Goal: Task Accomplishment & Management: Manage account settings

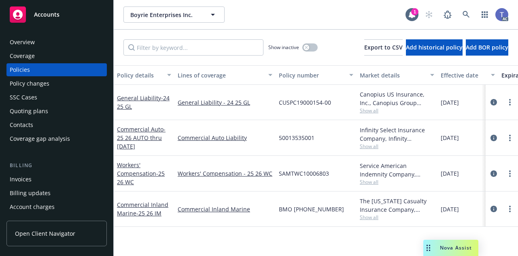
click at [53, 85] on div "Policy changes" at bounding box center [57, 83] width 94 height 13
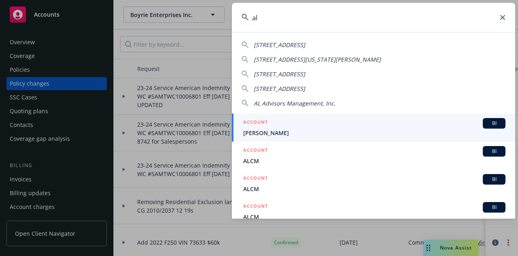
type input "a"
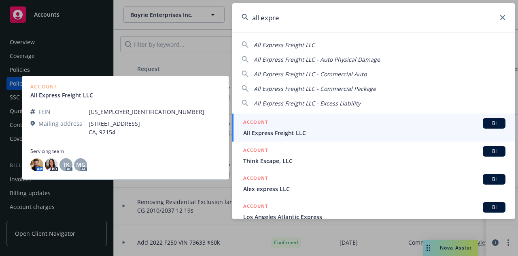
type input "all expre"
click at [283, 129] on span "All Express Freight LLC" at bounding box center [374, 132] width 262 height 9
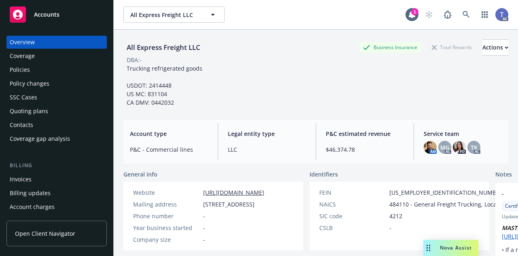
click at [46, 66] on div "Policies" at bounding box center [57, 69] width 94 height 13
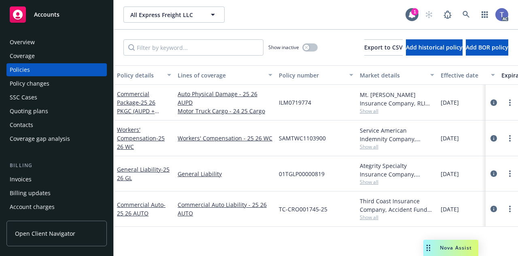
click at [31, 87] on div "Policy changes" at bounding box center [30, 83] width 40 height 13
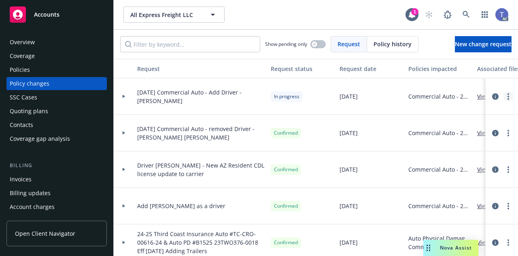
click at [504, 98] on link "more" at bounding box center [509, 97] width 10 height 10
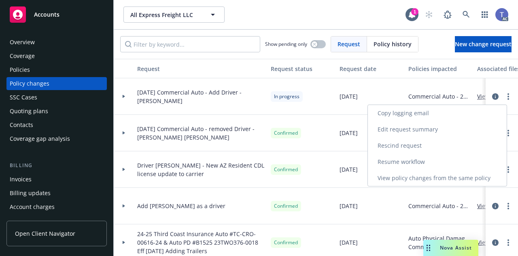
click at [411, 160] on link "Resume workflow" at bounding box center [437, 161] width 139 height 16
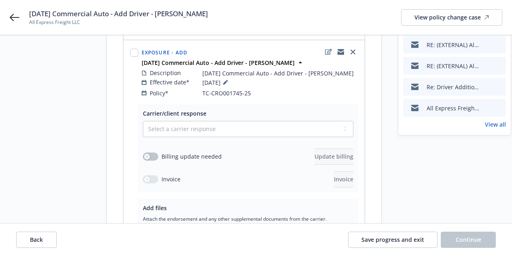
scroll to position [103, 0]
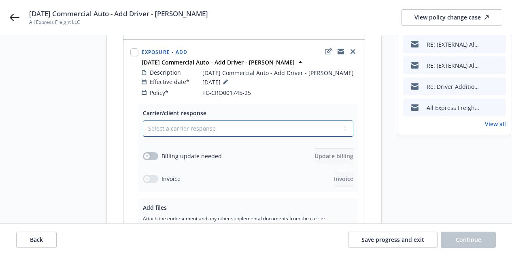
click at [266, 126] on select "Select a carrier response Accepted Accepted with revision No endorsement needed…" at bounding box center [248, 128] width 211 height 16
select select "NO_ENDORSEMENT_NEEDED"
click at [143, 120] on select "Select a carrier response Accepted Accepted with revision No endorsement needed…" at bounding box center [248, 128] width 211 height 16
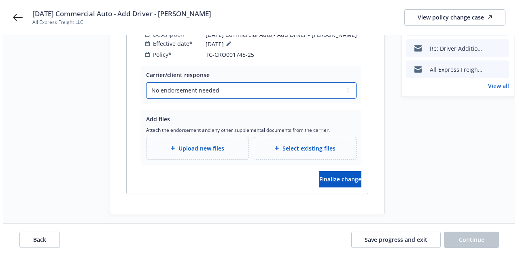
scroll to position [142, 0]
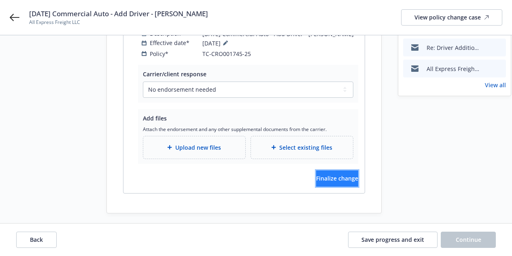
click at [330, 177] on span "Finalize change" at bounding box center [337, 178] width 42 height 8
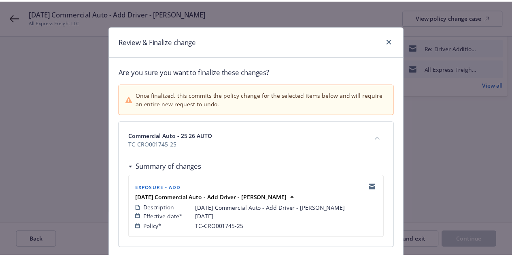
scroll to position [64, 0]
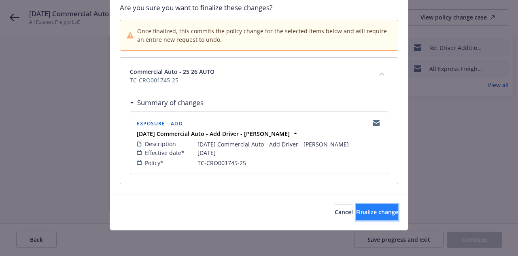
click at [356, 213] on span "Finalize change" at bounding box center [377, 212] width 42 height 8
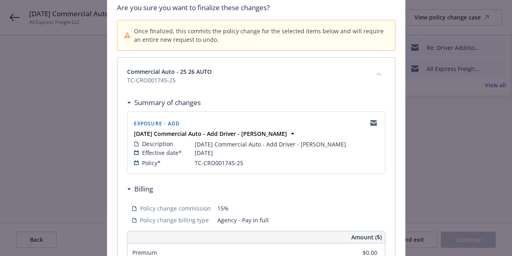
scroll to position [0, 0]
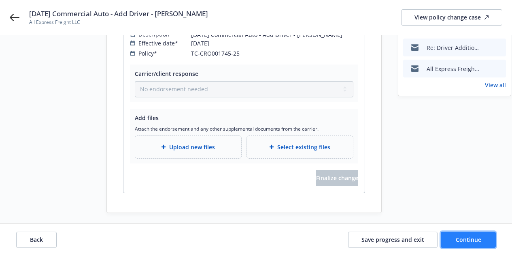
click at [458, 240] on span "Continue" at bounding box center [469, 239] width 26 height 8
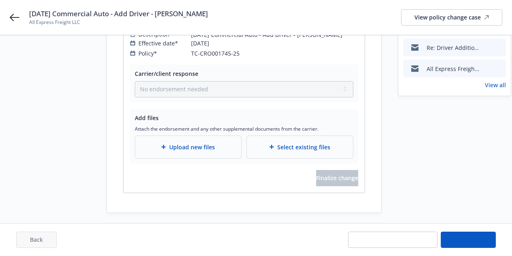
scroll to position [53, 0]
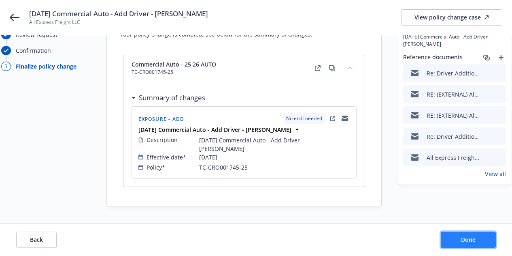
click at [458, 240] on button "Done" at bounding box center [468, 239] width 55 height 16
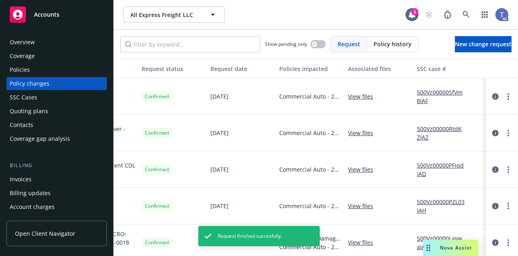
scroll to position [0, 132]
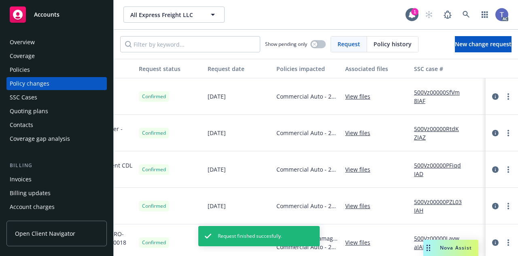
click at [424, 91] on link "500Vz00000SfVm8IAF" at bounding box center [441, 96] width 54 height 17
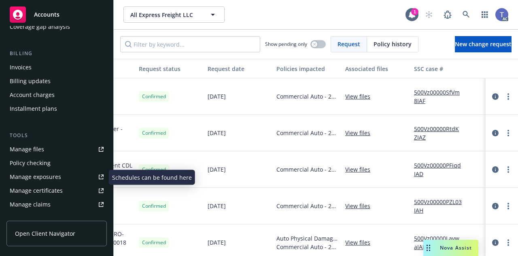
scroll to position [112, 0]
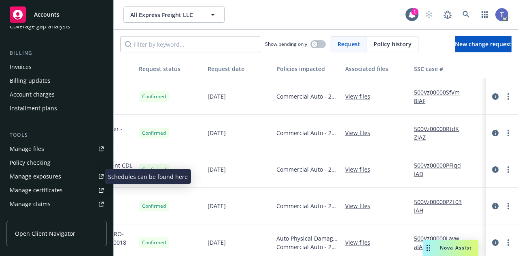
click at [49, 178] on div "Manage exposures" at bounding box center [35, 176] width 51 height 13
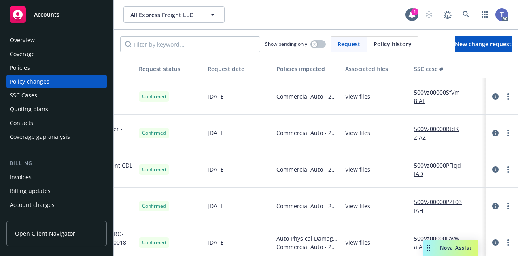
scroll to position [0, 0]
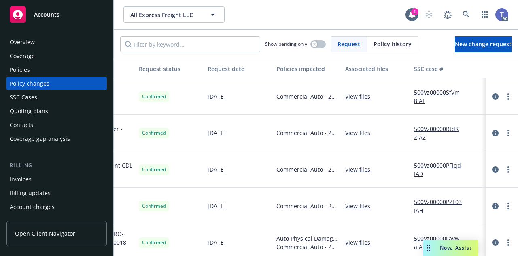
click at [38, 73] on div "Policies" at bounding box center [57, 69] width 94 height 13
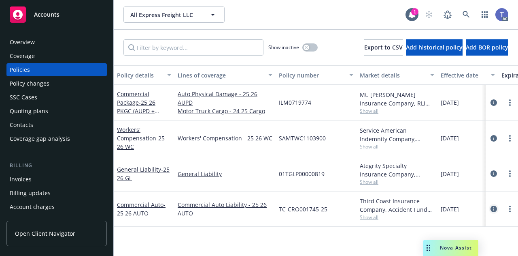
click at [490, 207] on link "circleInformation" at bounding box center [494, 209] width 10 height 10
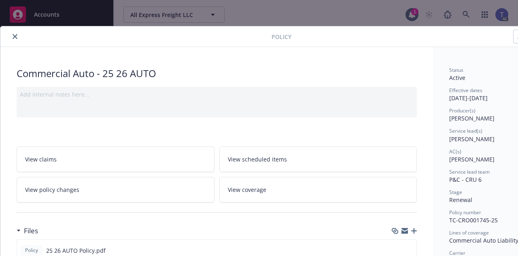
scroll to position [24, 0]
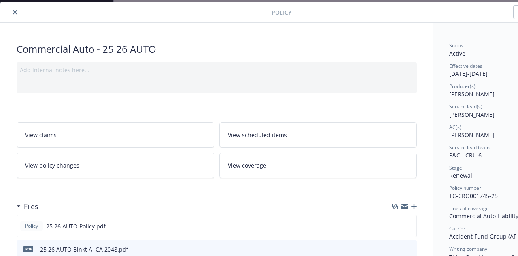
click at [267, 174] on link "View coverage" at bounding box center [318, 165] width 198 height 26
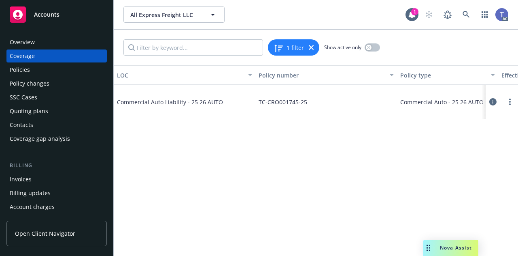
click at [495, 101] on icon at bounding box center [493, 101] width 7 height 7
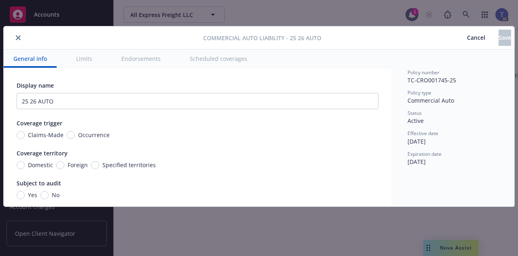
click at [236, 63] on button "Scheduled coverages" at bounding box center [218, 58] width 77 height 18
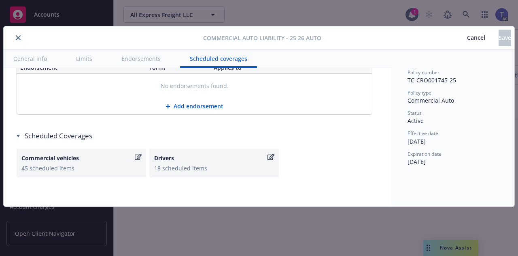
scroll to position [1540, 0]
click at [215, 162] on div "Drivers" at bounding box center [210, 157] width 112 height 9
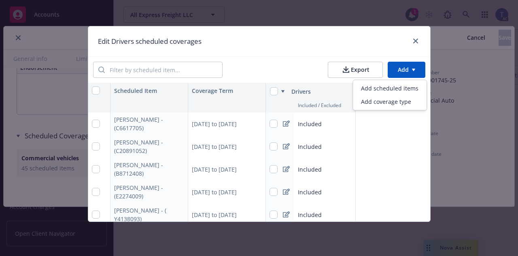
click at [406, 70] on html "Accounts Overview Coverage Policies Policy changes SSC Cases Quoting plans Cont…" at bounding box center [259, 128] width 518 height 256
click at [388, 88] on div "Add scheduled items" at bounding box center [390, 87] width 70 height 13
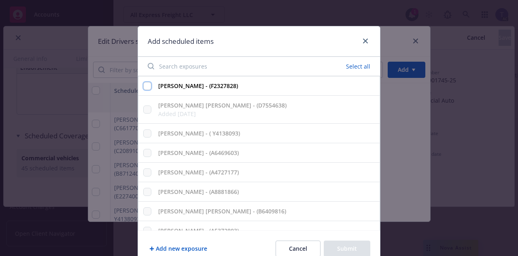
click at [144, 86] on input "Gerardo Verdugo Barraza - (F2327828)" at bounding box center [147, 86] width 8 height 8
checkbox input "true"
click at [336, 245] on button "Submit" at bounding box center [347, 248] width 47 height 16
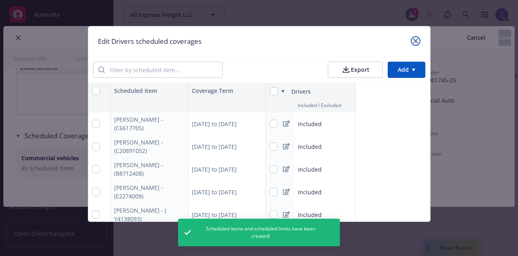
click at [417, 41] on icon "close" at bounding box center [415, 40] width 5 height 5
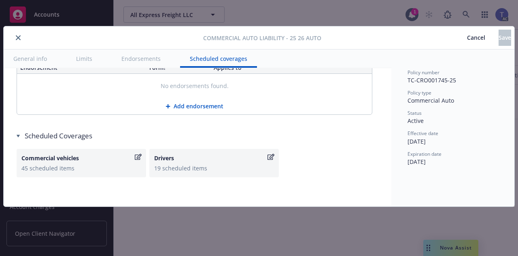
click at [18, 37] on icon "close" at bounding box center [18, 37] width 5 height 5
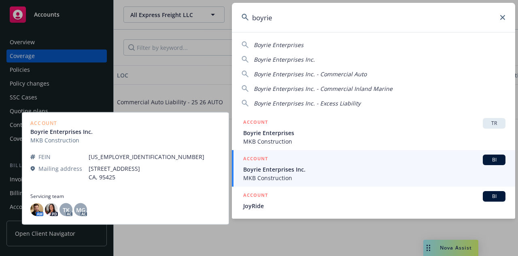
type input "boyrie"
click at [283, 170] on span "Boyrie Enterprises Inc." at bounding box center [374, 169] width 262 height 9
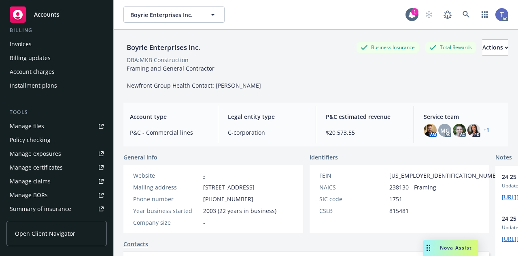
scroll to position [142, 0]
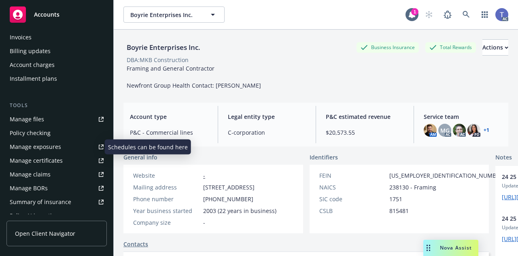
click at [55, 142] on div "Manage exposures" at bounding box center [35, 146] width 51 height 13
click at [232, 54] on div "Boyrie Enterprises Inc. Business Insurance Total Rewards Actions" at bounding box center [316, 47] width 385 height 16
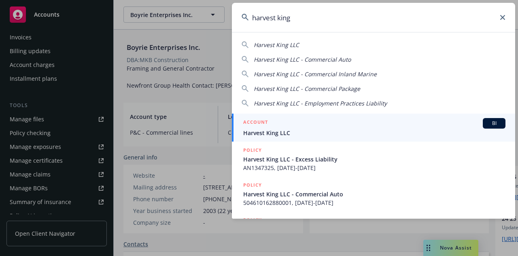
type input "harvest king"
click at [292, 132] on span "Harvest King LLC" at bounding box center [374, 132] width 262 height 9
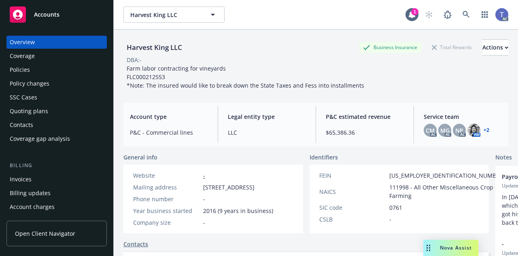
click at [44, 70] on div "Policies" at bounding box center [57, 69] width 94 height 13
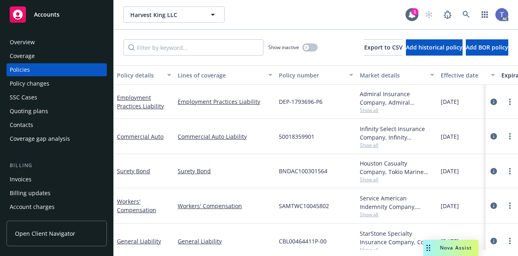
click at [74, 105] on div "Quoting plans" at bounding box center [57, 110] width 94 height 13
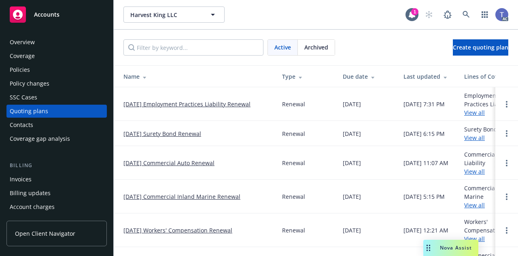
click at [169, 160] on link "11/23/25 Commercial Auto Renewal" at bounding box center [169, 162] width 91 height 9
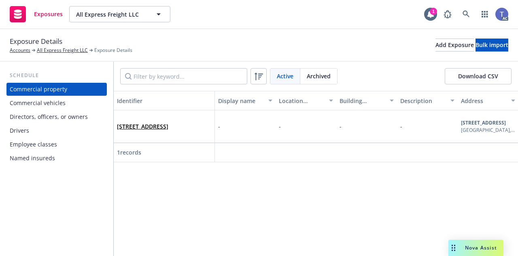
click at [38, 127] on div "Drivers" at bounding box center [57, 130] width 94 height 13
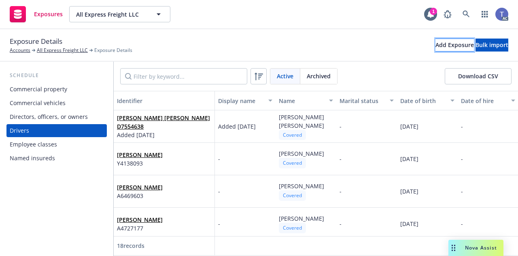
click at [436, 45] on div "Add Exposure" at bounding box center [455, 45] width 38 height 12
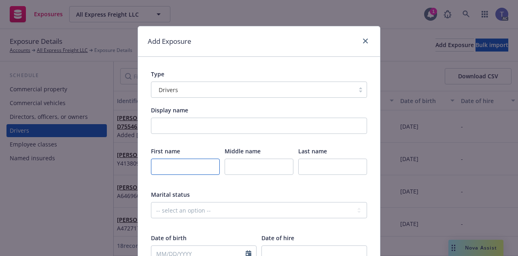
click at [161, 171] on input "text" at bounding box center [185, 166] width 69 height 16
type input "g"
type input "Gerardo"
paste input "Verdugo Barraza"
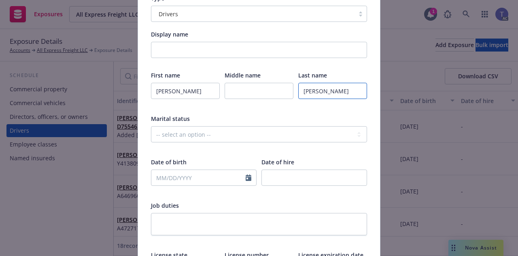
scroll to position [77, 0]
type input "Verdugo Barraza"
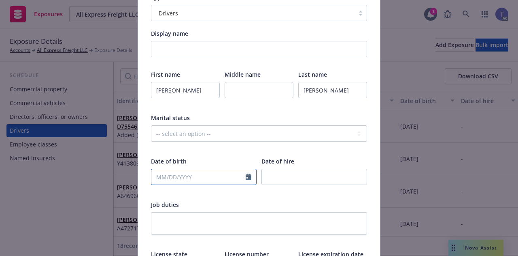
select select "9"
click at [218, 173] on input "text" at bounding box center [198, 176] width 94 height 15
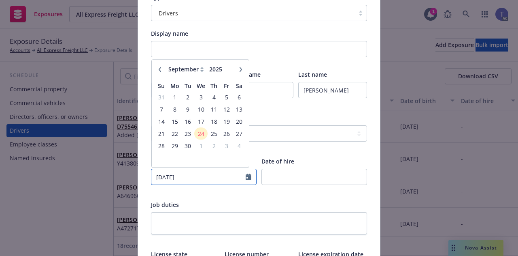
type input "11/17/1973"
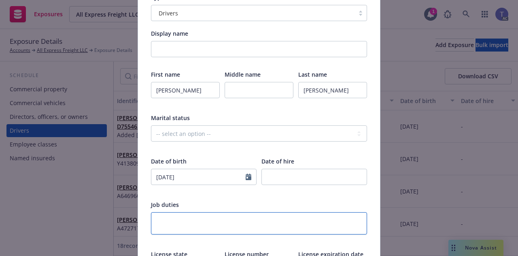
click at [216, 219] on textarea at bounding box center [259, 223] width 216 height 22
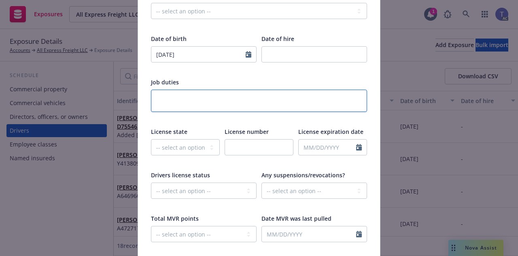
scroll to position [202, 0]
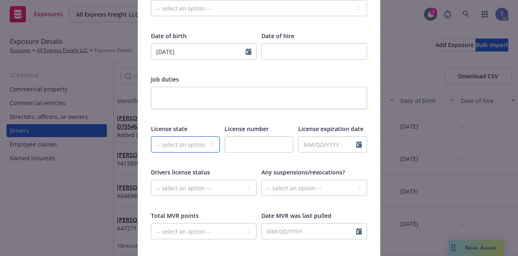
click at [198, 145] on select "-- select an option -- Alaska Alabama Arkansas American Samoa Arizona Californi…" at bounding box center [185, 144] width 69 height 16
select select "CA"
click at [151, 136] on select "-- select an option -- Alaska Alabama Arkansas American Samoa Arizona Californi…" at bounding box center [185, 144] width 69 height 16
click at [255, 146] on input "text" at bounding box center [259, 144] width 69 height 16
paste input "F2327828"
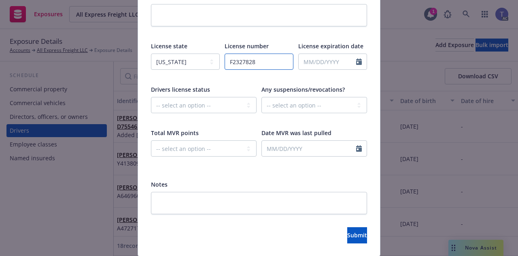
scroll to position [311, 0]
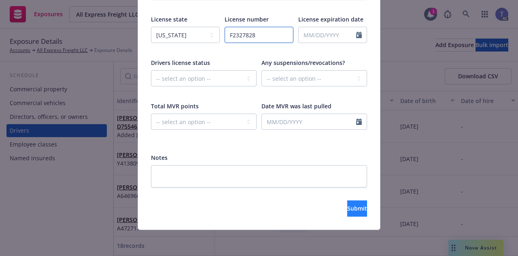
type input "F2327828"
click at [358, 206] on button "Submit" at bounding box center [357, 208] width 20 height 16
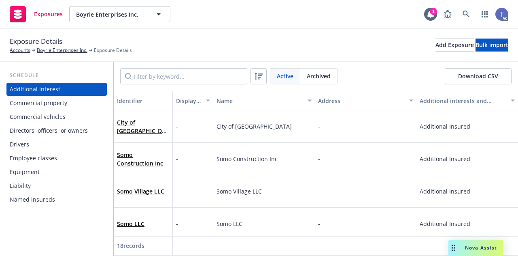
click at [50, 143] on div "Drivers" at bounding box center [57, 144] width 94 height 13
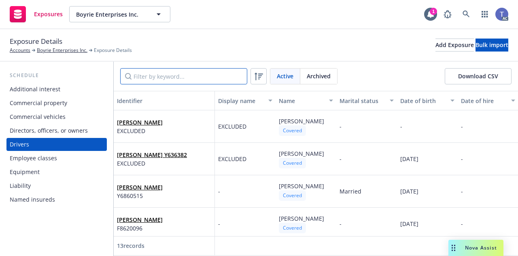
click at [182, 75] on input "Filter by keyword..." at bounding box center [183, 76] width 127 height 16
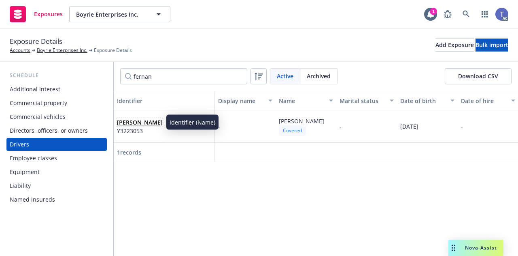
click at [151, 124] on link "Fernando Torres" at bounding box center [140, 122] width 46 height 8
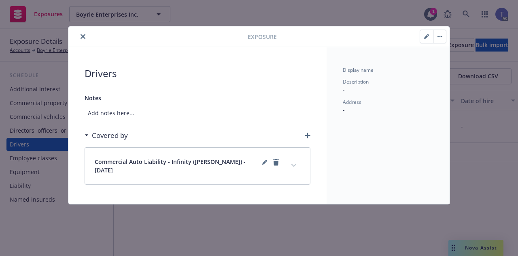
click at [443, 32] on button "button" at bounding box center [439, 36] width 13 height 13
click at [449, 58] on link "Archive" at bounding box center [457, 59] width 46 height 16
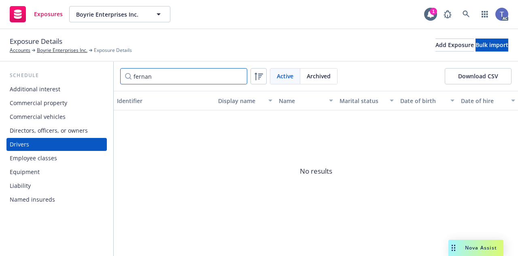
click at [165, 72] on input "fernan" at bounding box center [183, 76] width 127 height 16
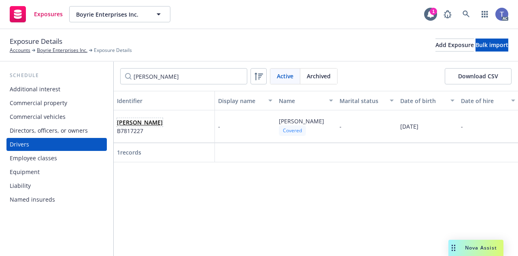
click at [153, 126] on span "Jeremiah Douglas" at bounding box center [140, 122] width 46 height 9
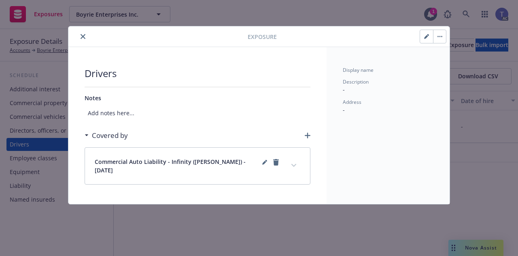
click at [441, 39] on button "button" at bounding box center [439, 36] width 13 height 13
click at [448, 54] on link "Archive" at bounding box center [457, 59] width 46 height 16
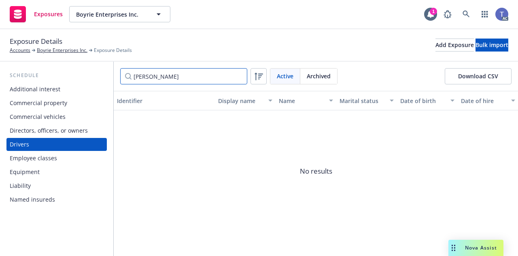
click at [177, 77] on input "jeremiah" at bounding box center [183, 76] width 127 height 16
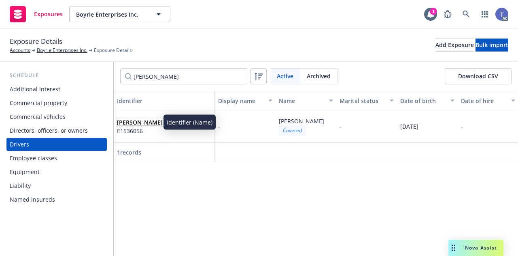
click at [152, 120] on link "Kirby Spaulding" at bounding box center [140, 122] width 46 height 8
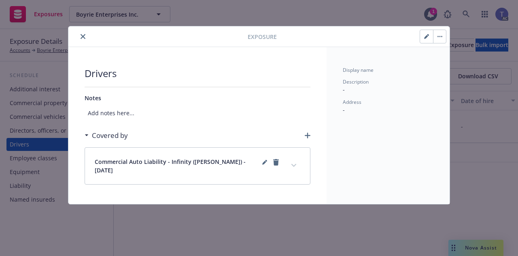
click at [440, 34] on button "button" at bounding box center [439, 36] width 13 height 13
click at [460, 57] on link "Archive" at bounding box center [457, 59] width 46 height 16
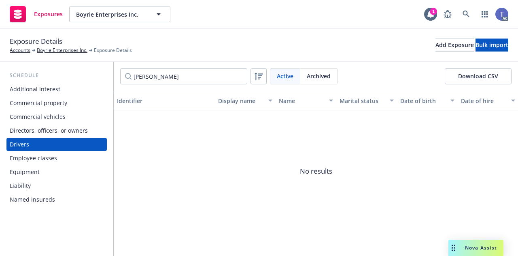
click at [194, 68] on div "kirby Active Archived Download CSV" at bounding box center [316, 76] width 405 height 29
drag, startPoint x: 194, startPoint y: 68, endPoint x: 191, endPoint y: 77, distance: 9.2
click at [191, 77] on div "kirby Active Archived Download CSV" at bounding box center [316, 76] width 405 height 29
click at [191, 77] on input "kirby" at bounding box center [183, 76] width 127 height 16
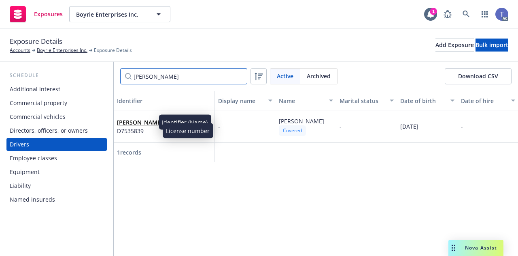
type input "luis"
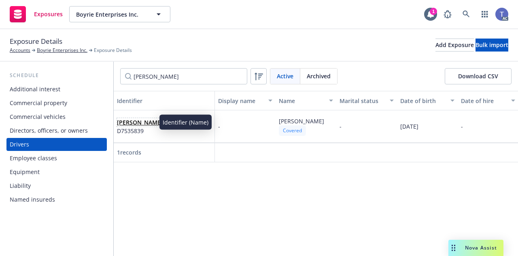
click at [149, 123] on link "Luis Cardenas" at bounding box center [140, 122] width 46 height 8
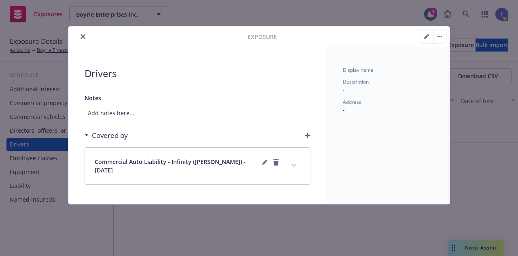
click at [438, 41] on button "button" at bounding box center [439, 36] width 13 height 13
click at [444, 59] on link "Archive" at bounding box center [457, 59] width 46 height 16
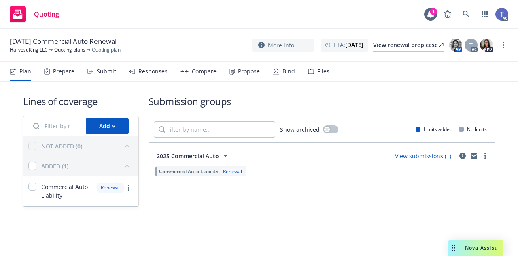
click at [111, 75] on div "Submit" at bounding box center [106, 71] width 19 height 6
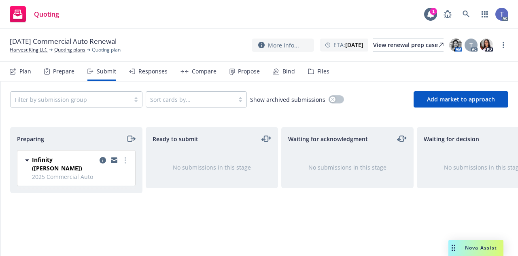
click at [130, 137] on icon "moveRight" at bounding box center [130, 139] width 9 height 10
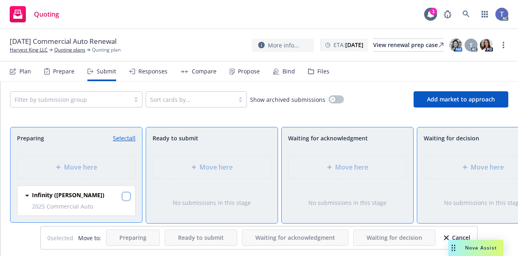
click at [128, 197] on input "checkbox" at bounding box center [126, 196] width 8 height 8
checkbox input "true"
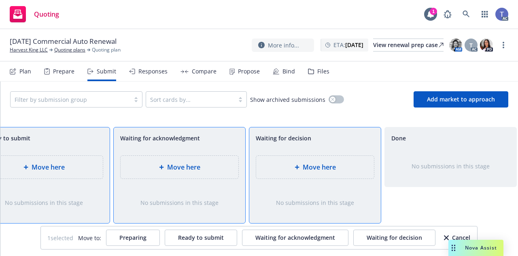
scroll to position [0, 174]
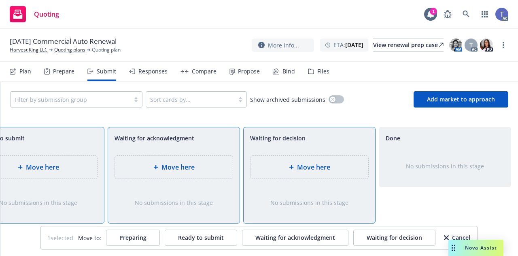
click at [315, 173] on div "Move here" at bounding box center [310, 166] width 118 height 23
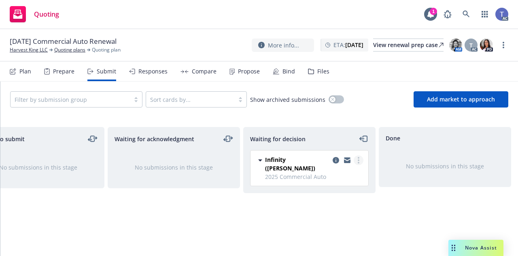
click at [360, 157] on link "more" at bounding box center [359, 160] width 10 height 10
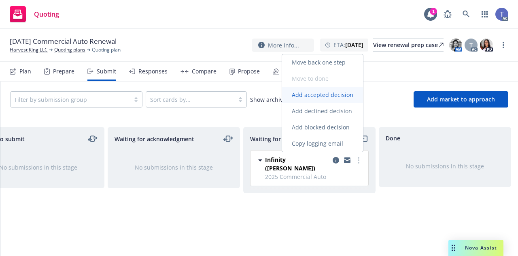
click at [323, 99] on link "Add accepted decision" at bounding box center [322, 95] width 81 height 16
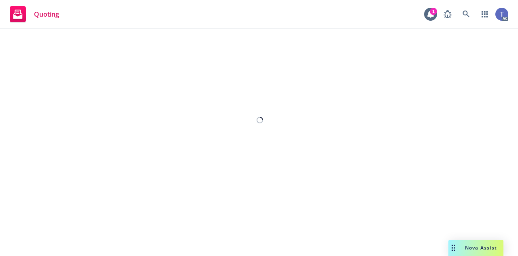
select select "12"
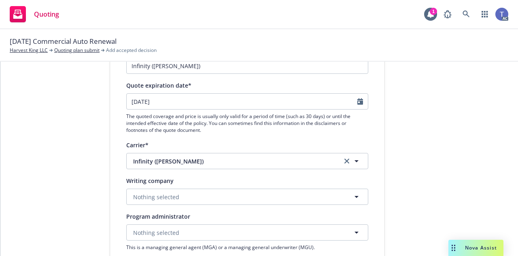
scroll to position [141, 0]
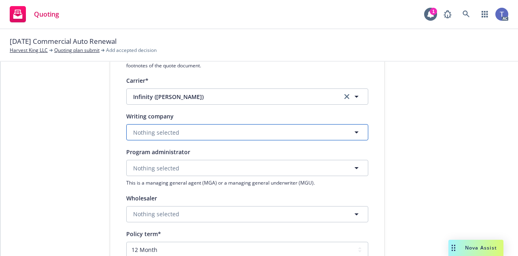
click at [194, 132] on button "Nothing selected" at bounding box center [247, 132] width 242 height 16
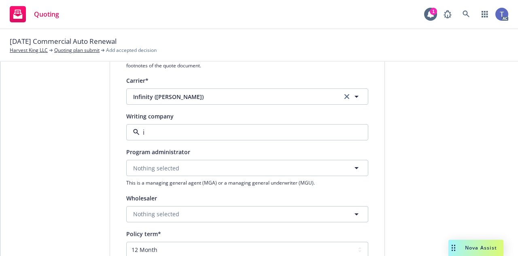
type input "in"
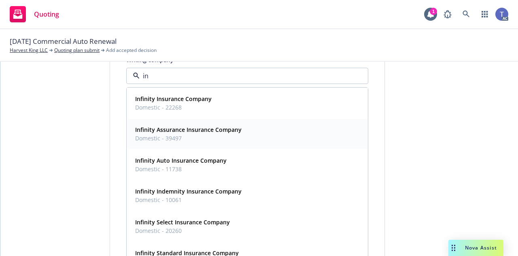
scroll to position [197, 0]
click at [192, 218] on strong "Infinity Select Insurance Company" at bounding box center [182, 221] width 95 height 8
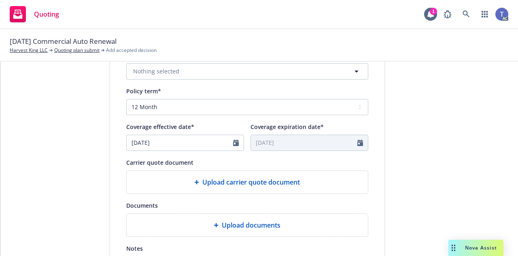
scroll to position [285, 0]
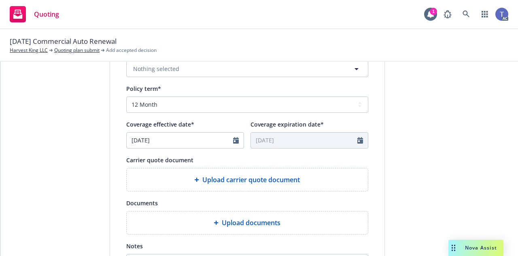
click at [195, 179] on icon at bounding box center [197, 179] width 4 height 4
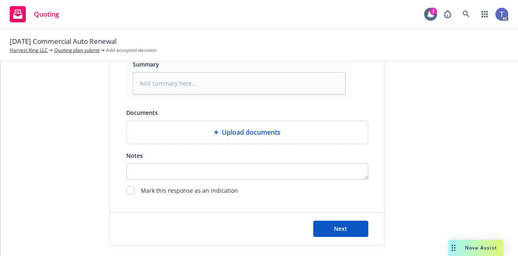
scroll to position [499, 0]
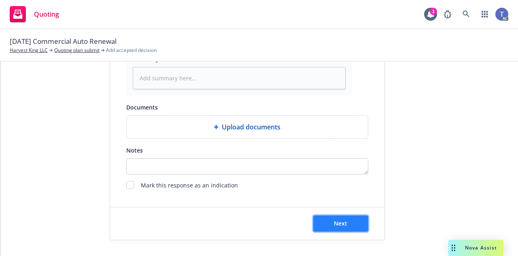
click at [334, 225] on span "Next" at bounding box center [340, 223] width 13 height 8
type textarea "x"
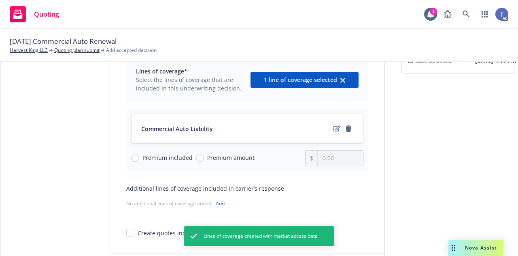
scroll to position [64, 0]
click at [196, 157] on input "Premium amount" at bounding box center [200, 157] width 8 height 8
radio input "true"
click at [330, 158] on input "0.00" at bounding box center [340, 157] width 45 height 15
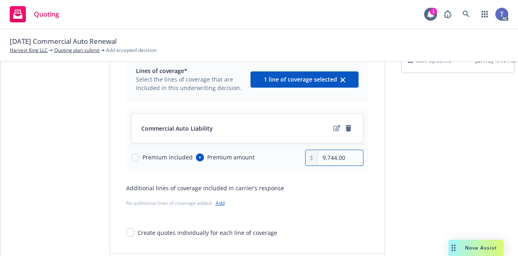
scroll to position [111, 0]
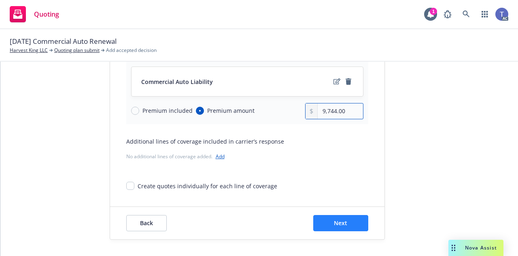
type input "9,744.00"
click at [339, 217] on button "Next" at bounding box center [340, 223] width 55 height 16
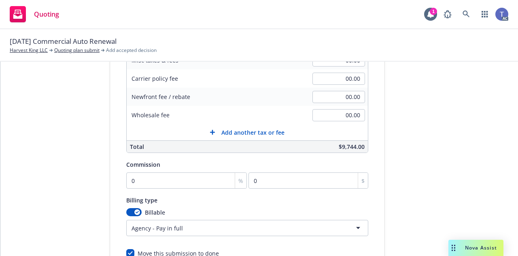
scroll to position [187, 0]
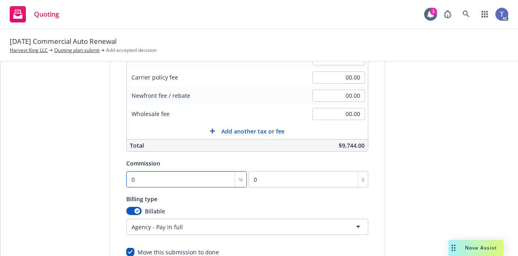
click at [187, 178] on input "0" at bounding box center [186, 179] width 121 height 16
type input "1"
type input "97.44"
type input "10"
type input "974.4"
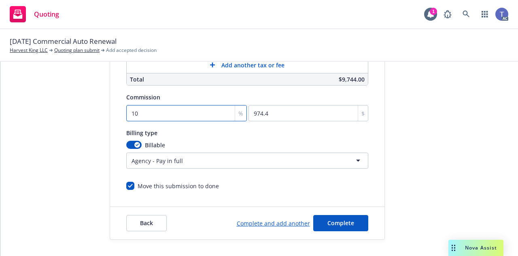
scroll to position [258, 0]
type input "10"
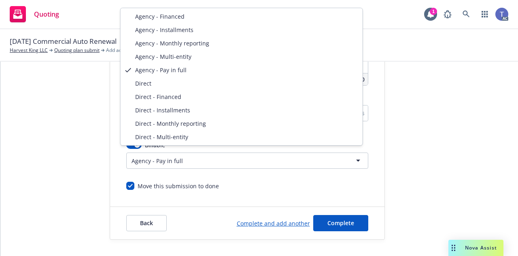
click at [184, 151] on html "Quoting 1 AC 11/23/25 Commercial Auto Renewal Harvest King LLC Quoting plan sub…" at bounding box center [259, 128] width 518 height 256
select select "DIRECT"
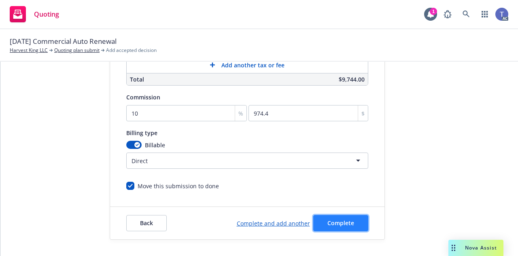
click at [328, 219] on span "Complete" at bounding box center [341, 223] width 27 height 8
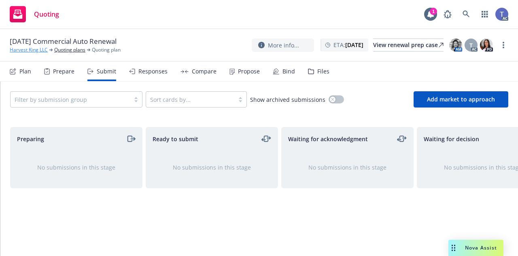
click at [37, 48] on link "Harvest King LLC" at bounding box center [29, 49] width 38 height 7
